Goal: Check status: Check status

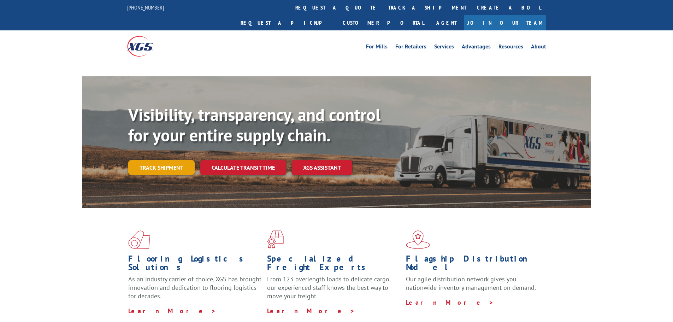
click at [162, 160] on link "Track shipment" at bounding box center [161, 167] width 66 height 15
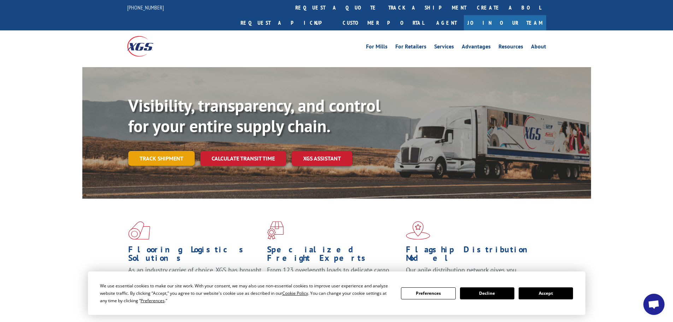
click at [179, 151] on link "Track shipment" at bounding box center [161, 158] width 66 height 15
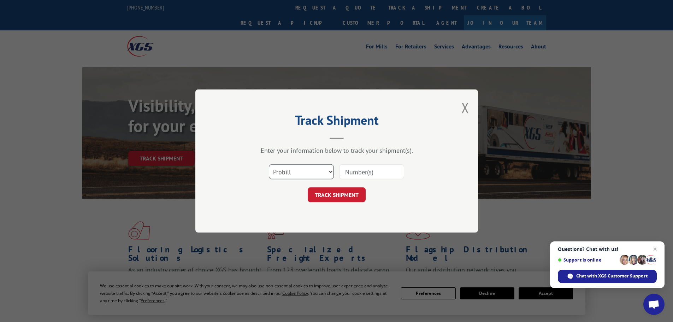
click at [317, 175] on select "Select category... Probill BOL PO" at bounding box center [301, 171] width 65 height 15
select select "bol"
click at [269, 164] on select "Select category... Probill BOL PO" at bounding box center [301, 171] width 65 height 15
paste input "5181749"
type input "5181749"
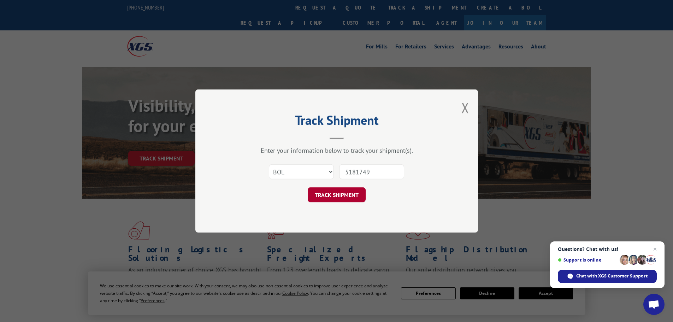
click at [351, 194] on button "TRACK SHIPMENT" at bounding box center [337, 194] width 58 height 15
